Goal: Task Accomplishment & Management: Use online tool/utility

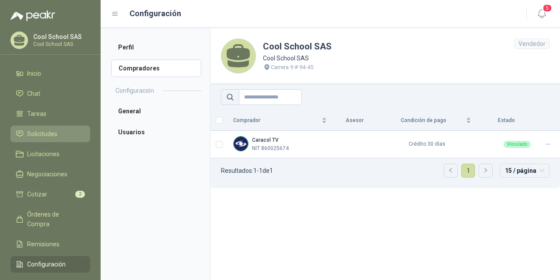
click at [42, 134] on span "Solicitudes" at bounding box center [42, 134] width 30 height 10
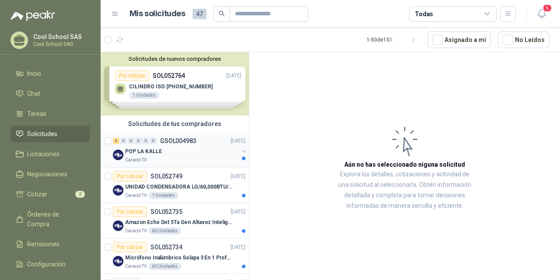
click at [161, 149] on div "POP LA KALLE" at bounding box center [181, 151] width 113 height 11
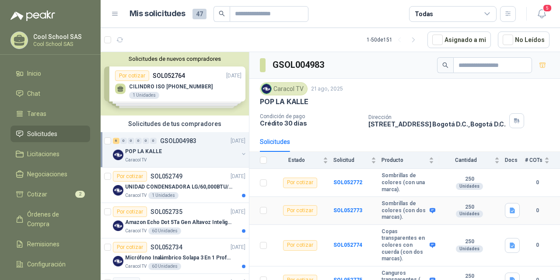
scroll to position [2, 0]
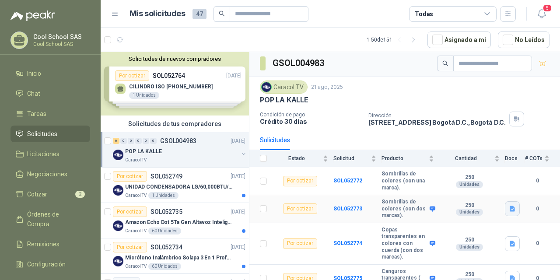
click at [510, 207] on icon "button" at bounding box center [512, 209] width 5 height 6
click at [484, 191] on button "POP VARIOS LA KALLE.docx" at bounding box center [465, 189] width 84 height 9
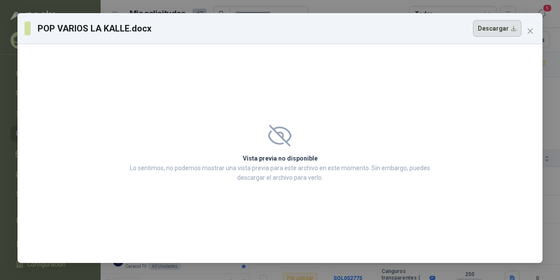
click at [478, 28] on button "Descargar" at bounding box center [497, 28] width 49 height 17
click at [532, 32] on icon "close" at bounding box center [530, 30] width 5 height 5
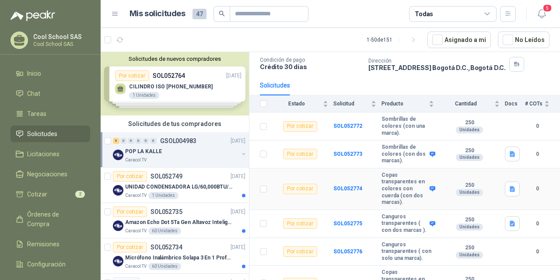
scroll to position [67, 0]
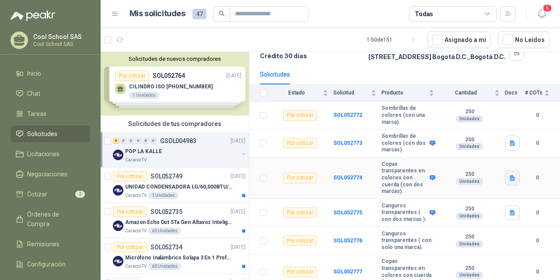
click at [510, 179] on icon "button" at bounding box center [512, 178] width 5 height 6
click at [479, 159] on button "POP VARIOS LA KALLE.docx" at bounding box center [465, 158] width 84 height 9
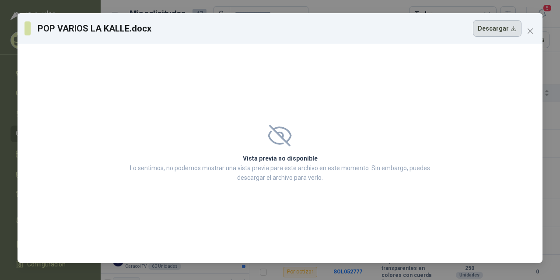
click at [497, 27] on button "Descargar" at bounding box center [497, 28] width 49 height 17
click at [531, 29] on icon "close" at bounding box center [530, 31] width 7 height 7
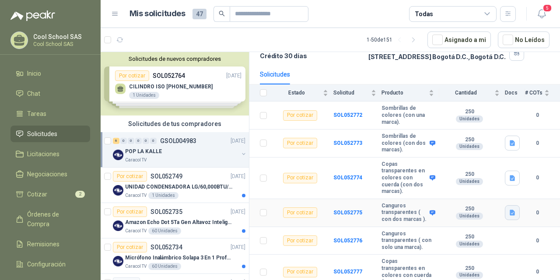
click at [509, 217] on icon "button" at bounding box center [512, 212] width 7 height 7
click at [496, 199] on button "POP VARIOS LA KALLE.docx" at bounding box center [465, 196] width 84 height 9
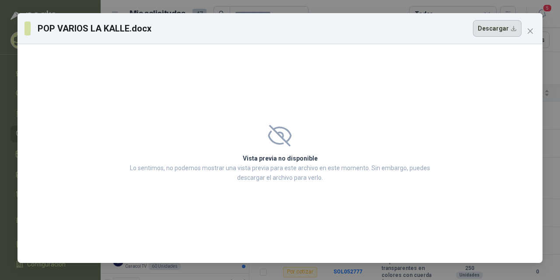
click at [499, 27] on button "Descargar" at bounding box center [497, 28] width 49 height 17
click at [531, 29] on icon "close" at bounding box center [530, 31] width 7 height 7
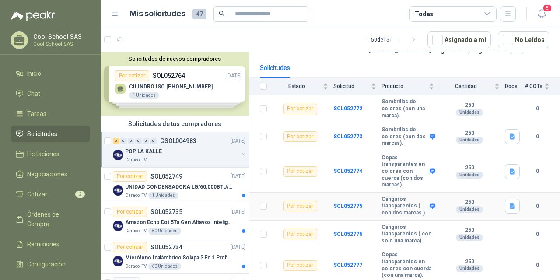
scroll to position [88, 0]
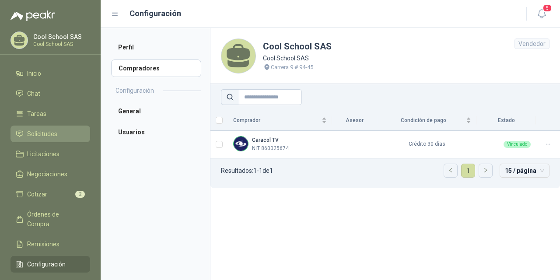
click at [45, 132] on span "Solicitudes" at bounding box center [42, 134] width 30 height 10
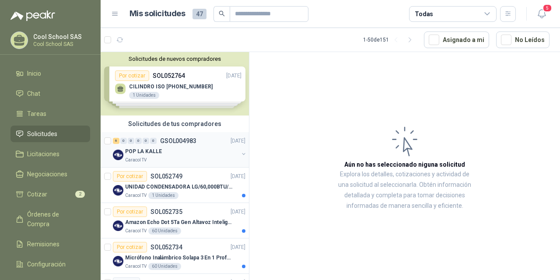
click at [157, 151] on p "POP LA KALLE" at bounding box center [143, 152] width 37 height 8
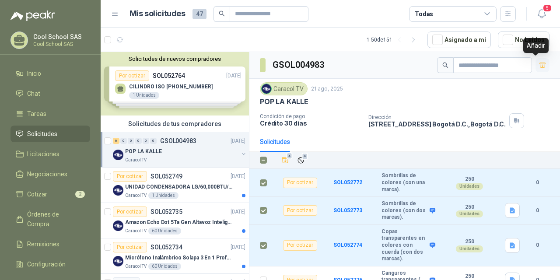
click at [540, 64] on button "button" at bounding box center [543, 65] width 14 height 14
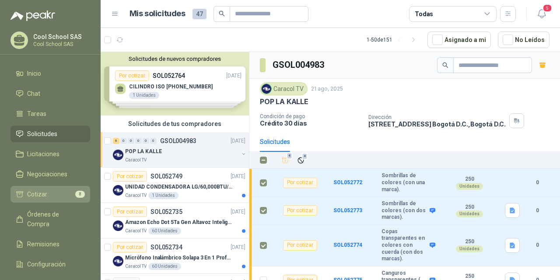
click at [37, 196] on span "Cotizar" at bounding box center [37, 195] width 20 height 10
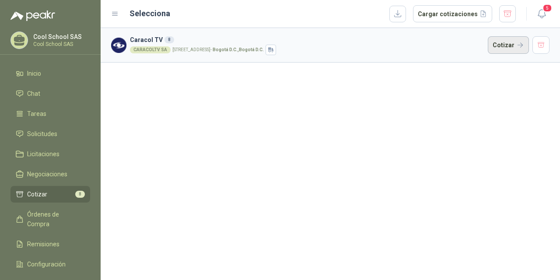
click at [517, 48] on button "Cotizar" at bounding box center [508, 45] width 41 height 18
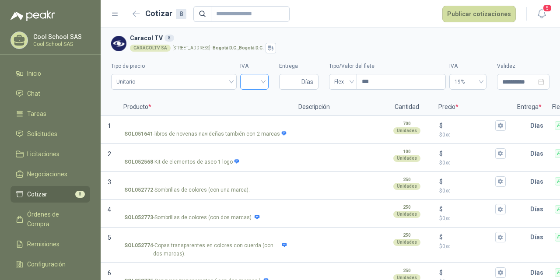
click at [256, 80] on input "search" at bounding box center [255, 80] width 18 height 13
click at [249, 113] on div "5%" at bounding box center [251, 114] width 14 height 10
click at [288, 82] on input "Entrega" at bounding box center [292, 81] width 15 height 15
type input "**"
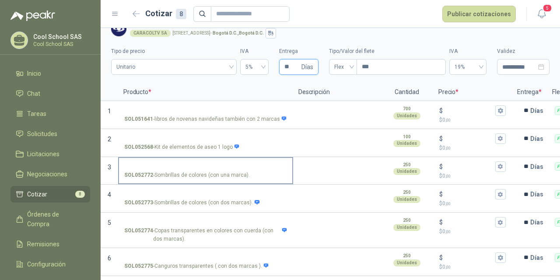
scroll to position [17, 0]
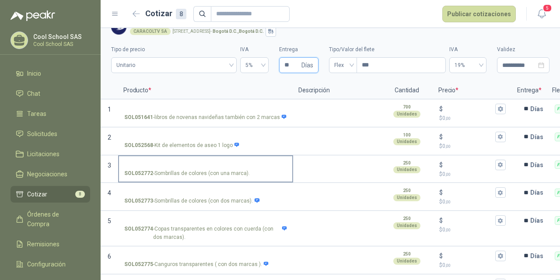
type input "**"
click at [185, 167] on input "SOL052772 - Sombrillas de colores (con una marca)." at bounding box center [205, 165] width 163 height 7
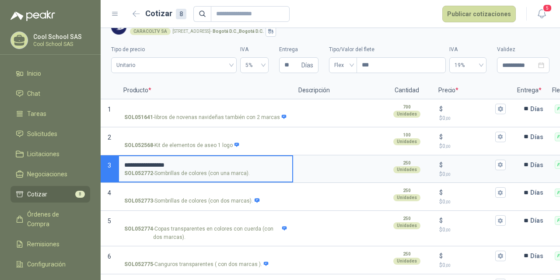
drag, startPoint x: 187, startPoint y: 164, endPoint x: 123, endPoint y: 164, distance: 63.9
click at [123, 164] on label "**********" at bounding box center [205, 168] width 173 height 25
type input "**********"
click at [315, 169] on textarea at bounding box center [337, 166] width 86 height 20
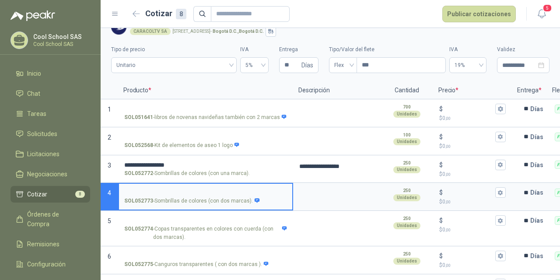
click at [155, 190] on input "SOL052773 - Sombrillas de colores (con dos marcas)." at bounding box center [205, 193] width 163 height 7
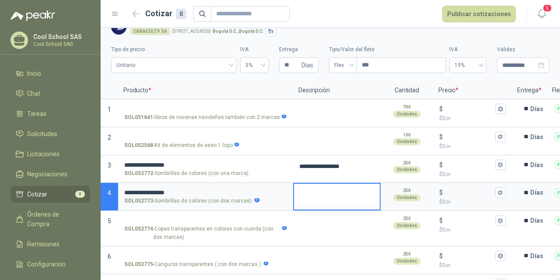
click at [318, 196] on textarea at bounding box center [337, 194] width 86 height 20
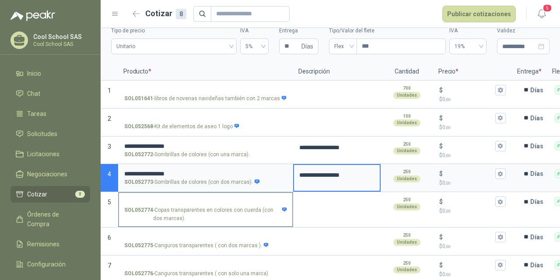
scroll to position [37, 0]
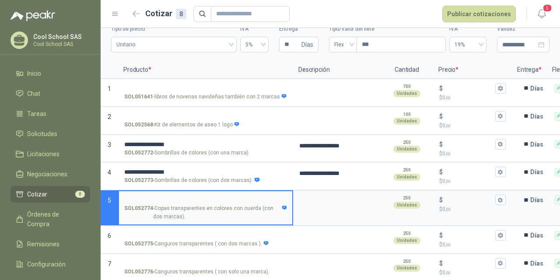
click at [152, 198] on input "SOL052774 - [PERSON_NAME] transparentes en colores con cuerda (con dos marcas)." at bounding box center [205, 200] width 163 height 7
drag, startPoint x: 169, startPoint y: 200, endPoint x: 125, endPoint y: 201, distance: 44.2
click at [125, 201] on input "**********" at bounding box center [205, 200] width 163 height 7
type input "**********"
click at [322, 206] on textarea at bounding box center [337, 201] width 86 height 20
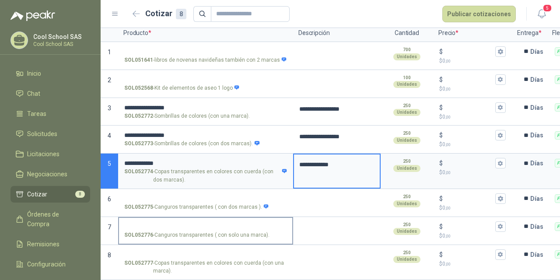
scroll to position [81, 0]
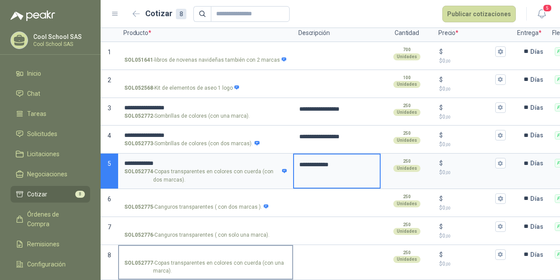
click at [190, 252] on input "SOL052777 - [PERSON_NAME] transparentes en colores con cuerda (con una marca)." at bounding box center [205, 255] width 163 height 7
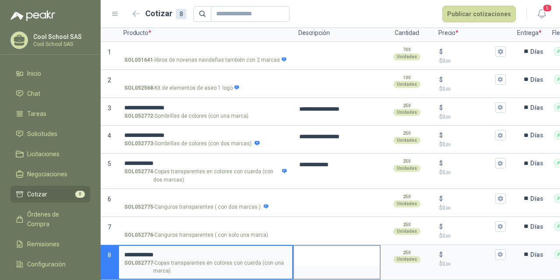
click at [330, 255] on textarea at bounding box center [337, 256] width 86 height 20
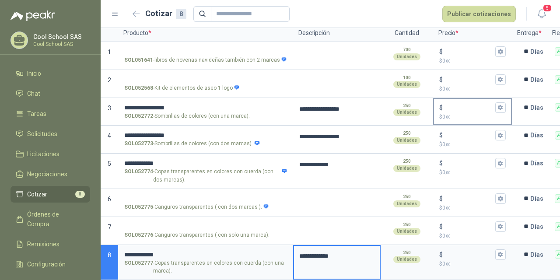
click at [455, 104] on input "$ $ 0 ,00" at bounding box center [469, 107] width 49 height 7
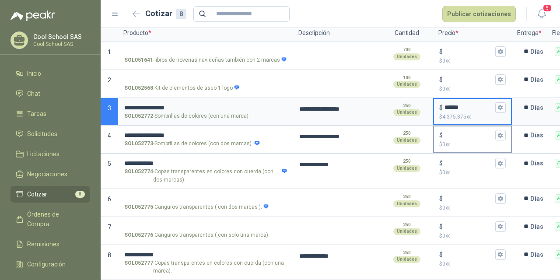
type input "******"
click at [449, 132] on input "$ $ 0 ,00" at bounding box center [469, 135] width 49 height 7
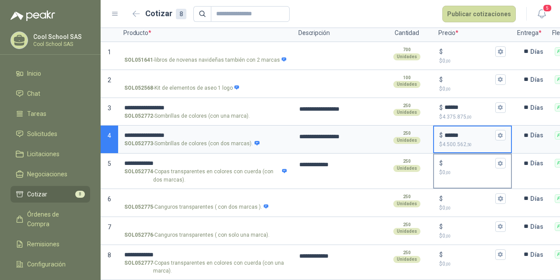
type input "******"
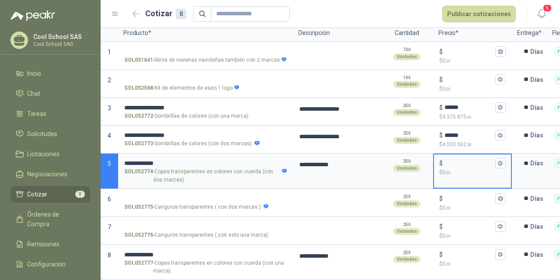
click at [462, 160] on input "$ $ 0 ,00" at bounding box center [469, 163] width 49 height 7
type input "*****"
click at [459, 251] on input "$ $ 0 ,00" at bounding box center [469, 254] width 49 height 7
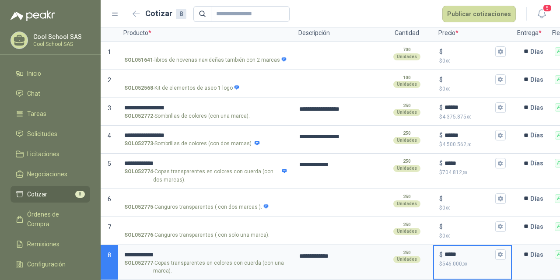
type input "*****"
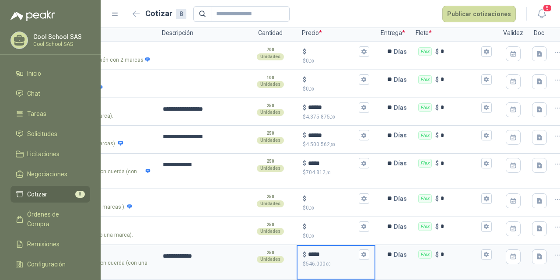
scroll to position [0, 158]
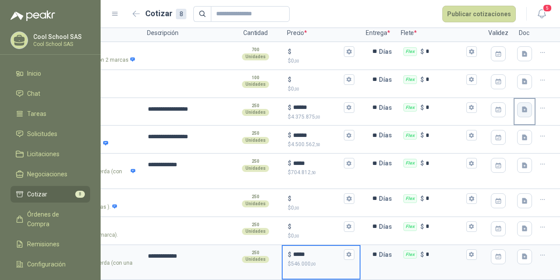
click at [521, 106] on icon "button" at bounding box center [524, 109] width 7 height 7
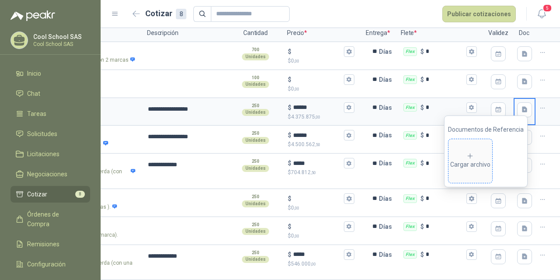
click at [470, 162] on div "Cargar archivo" at bounding box center [470, 161] width 40 height 18
click at [545, 144] on div at bounding box center [548, 140] width 25 height 28
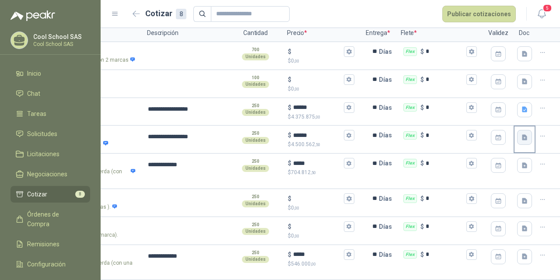
click at [521, 134] on icon "button" at bounding box center [524, 137] width 7 height 7
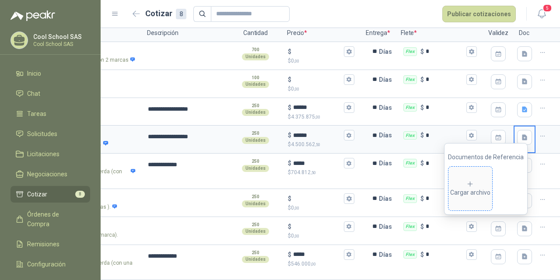
click at [475, 194] on div "Cargar archivo" at bounding box center [470, 189] width 40 height 18
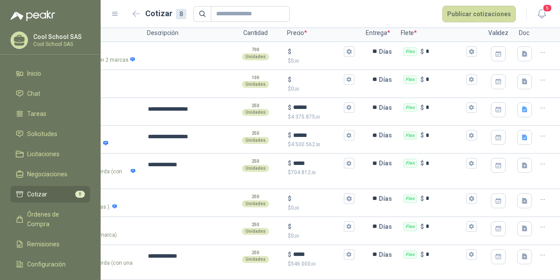
click at [538, 170] on div at bounding box center [548, 171] width 25 height 35
click at [521, 162] on icon "button" at bounding box center [524, 165] width 7 height 7
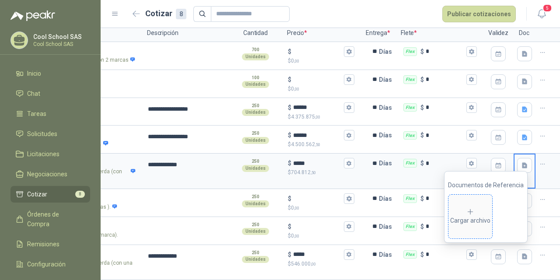
click at [468, 216] on div "Cargar archivo" at bounding box center [470, 217] width 40 height 18
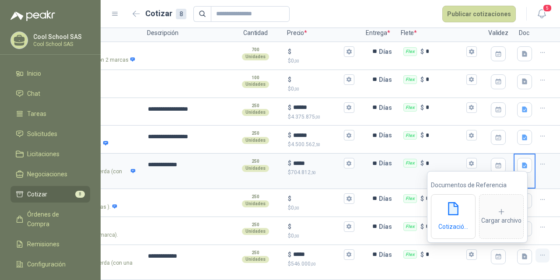
click at [542, 251] on button "button" at bounding box center [543, 256] width 14 height 14
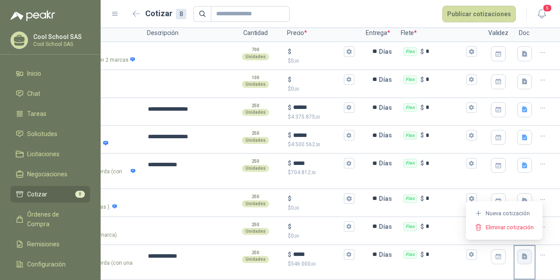
click at [522, 252] on button "button" at bounding box center [524, 257] width 15 height 15
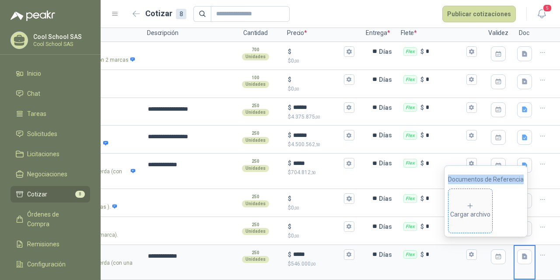
click at [474, 205] on icon at bounding box center [471, 206] width 8 height 8
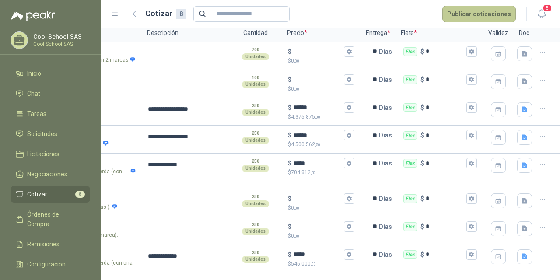
click at [492, 19] on button "Publicar cotizaciones" at bounding box center [480, 14] width 74 height 17
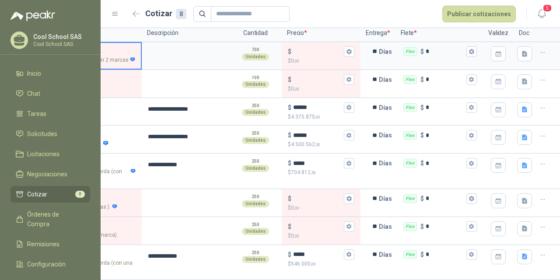
scroll to position [0, 24]
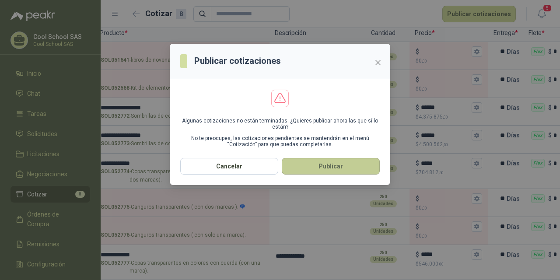
click at [332, 166] on button "Publicar" at bounding box center [331, 166] width 98 height 17
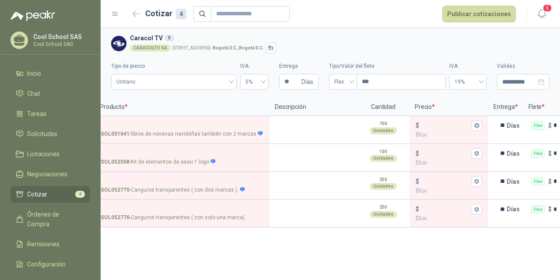
scroll to position [0, 0]
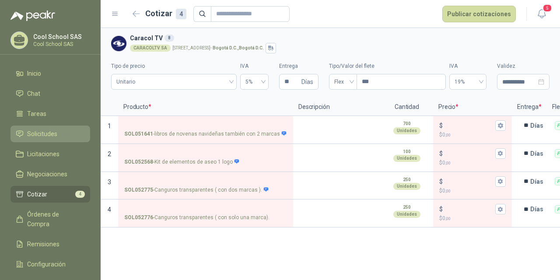
click at [42, 135] on span "Solicitudes" at bounding box center [42, 134] width 30 height 10
